Goal: Check status: Check status

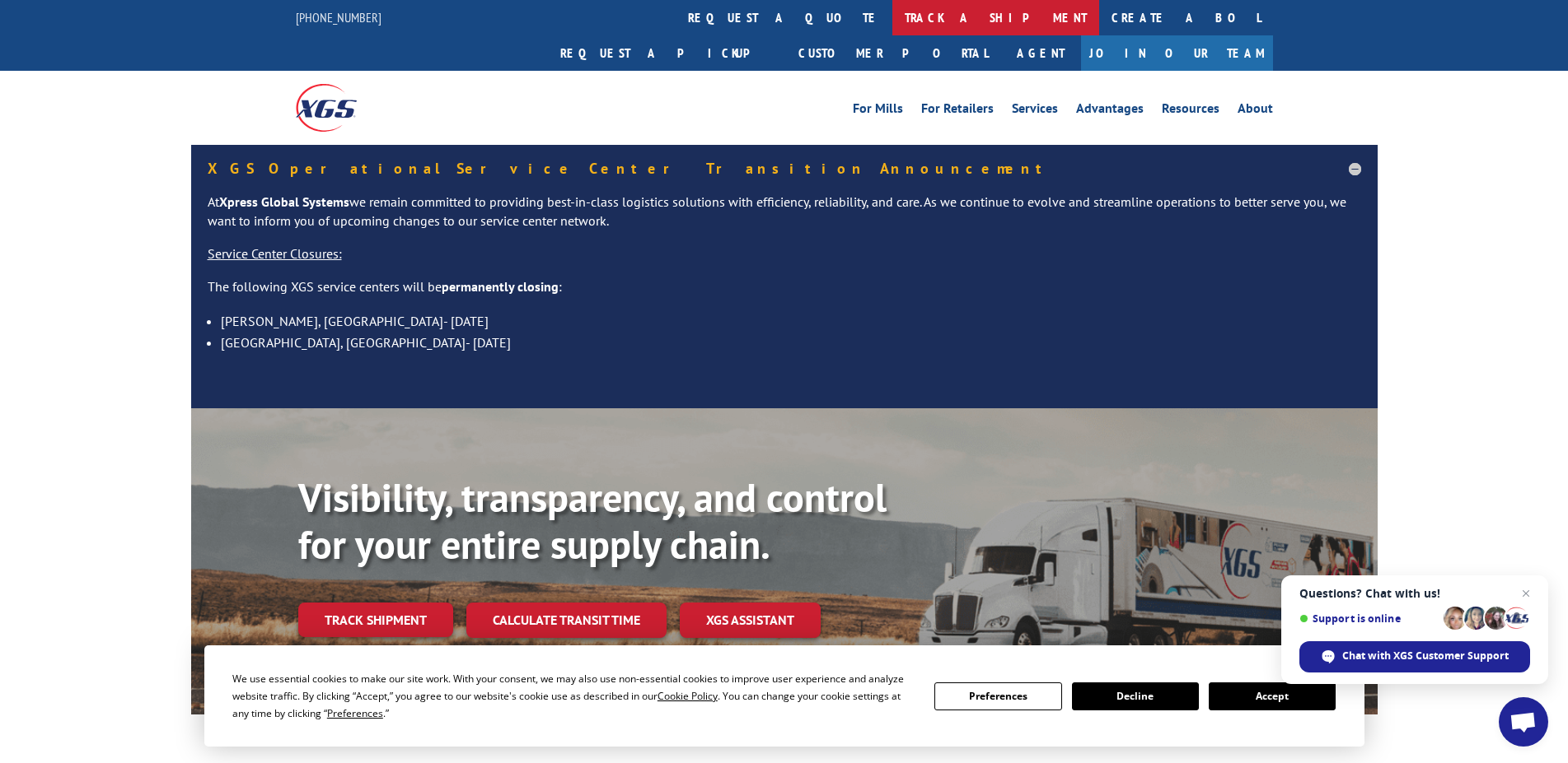
click at [892, 15] on link "track a shipment" at bounding box center [995, 17] width 206 height 35
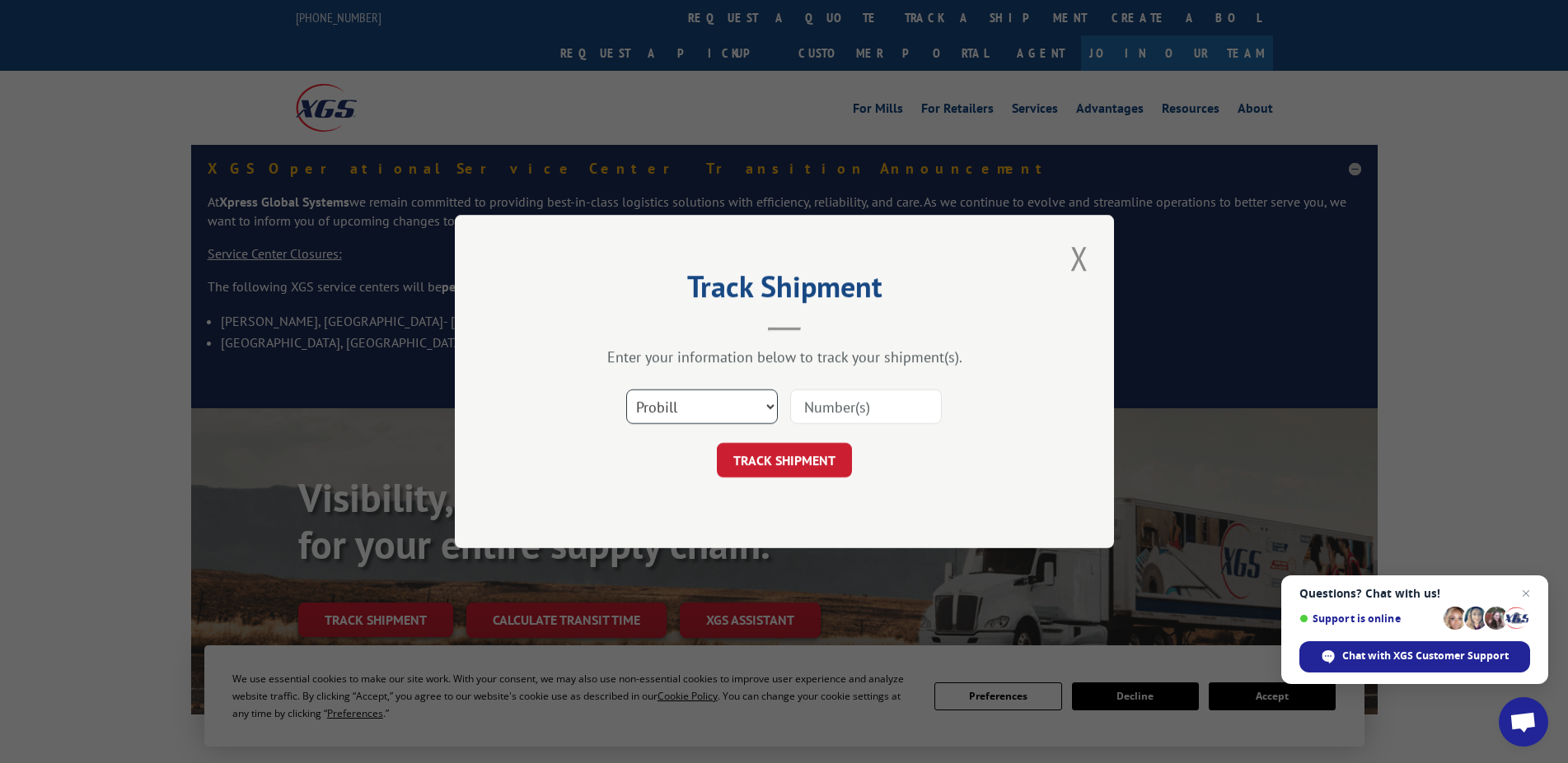
click at [626, 390] on select "Select category... Probill BOL PO" at bounding box center [702, 407] width 152 height 34
select select "bol"
click option "BOL" at bounding box center [0, 0] width 0 height 0
click at [841, 404] on input at bounding box center [865, 407] width 152 height 34
type input "2826764"
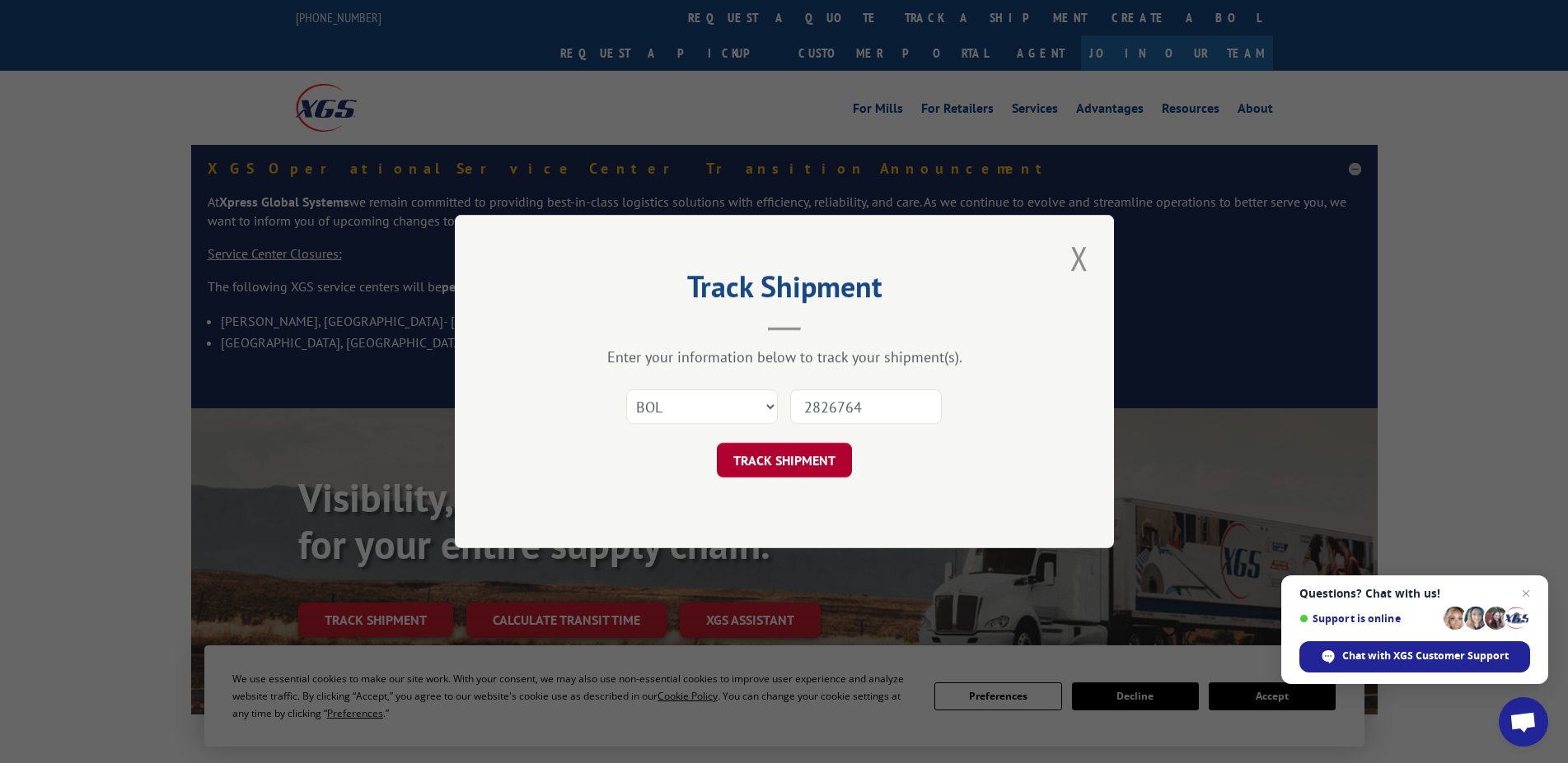
click at [783, 456] on button "TRACK SHIPMENT" at bounding box center [785, 460] width 135 height 34
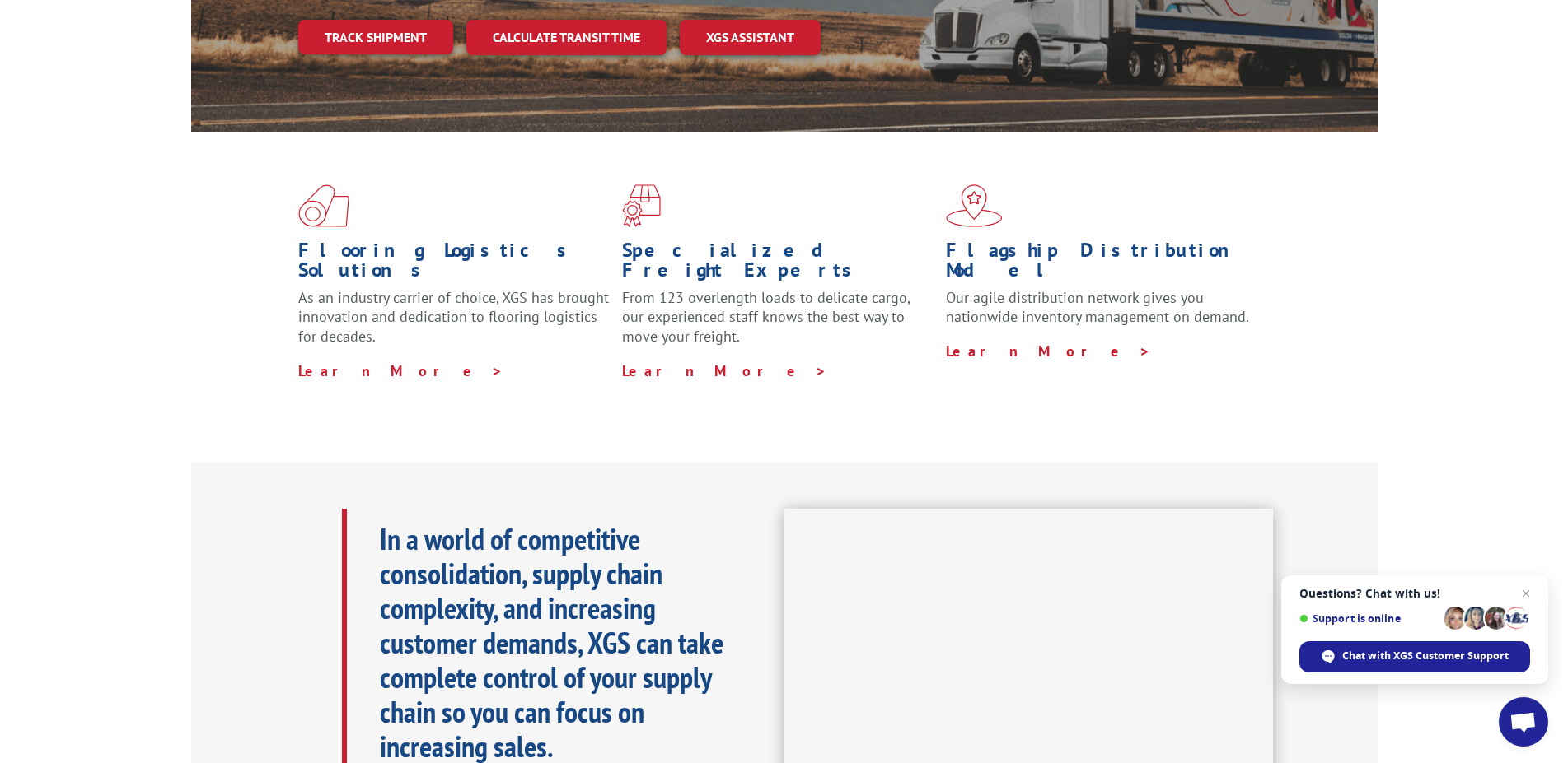
scroll to position [480, 0]
